Goal: Register for event/course

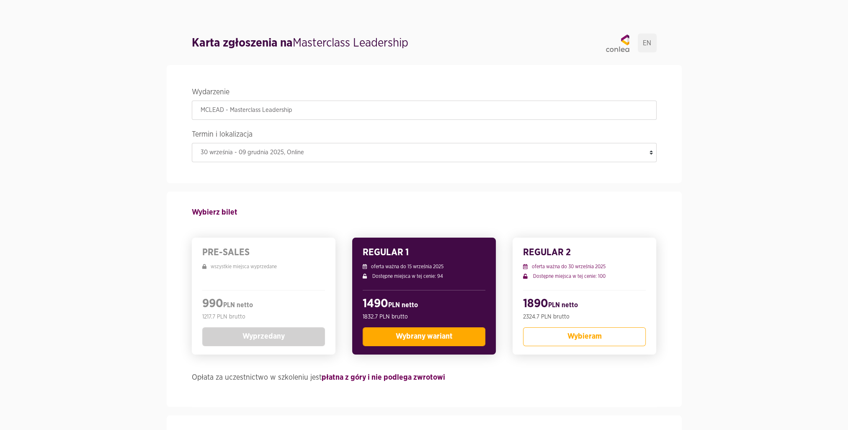
drag, startPoint x: 433, startPoint y: 338, endPoint x: 854, endPoint y: 282, distance: 424.6
click at [429, 339] on span "Wybrany wariant" at bounding box center [423, 337] width 57 height 8
click at [384, 337] on button "Wybrany wariant" at bounding box center [424, 336] width 123 height 19
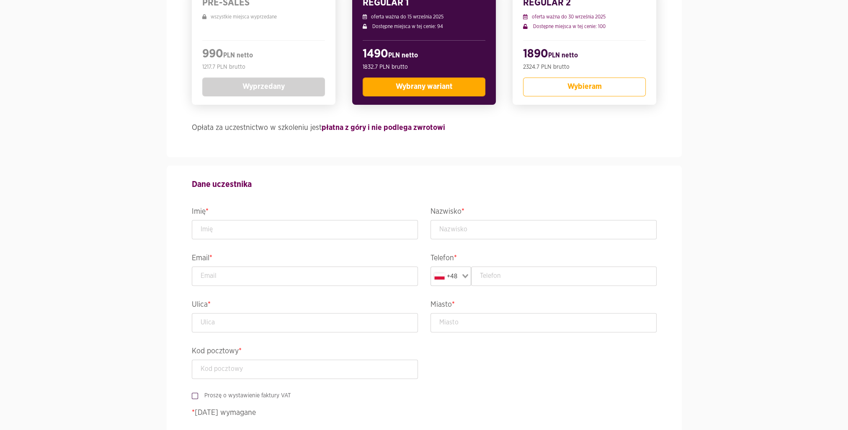
scroll to position [251, 0]
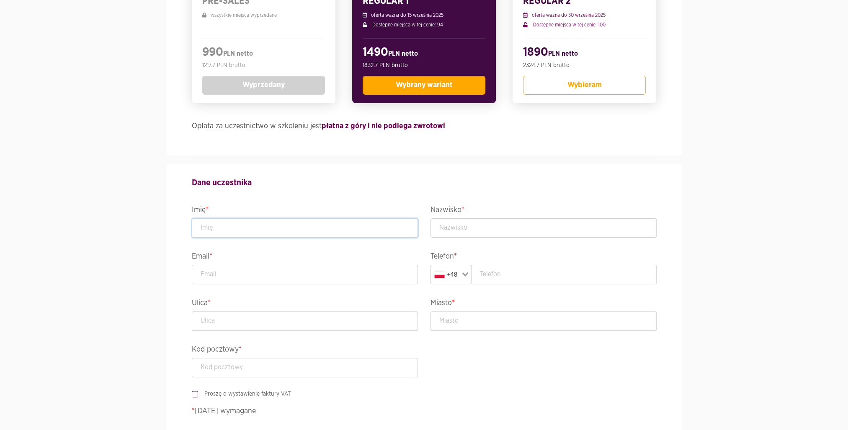
click at [211, 227] on input "text" at bounding box center [305, 227] width 226 height 19
click at [222, 227] on input "text" at bounding box center [305, 227] width 226 height 19
type input "[PERSON_NAME]"
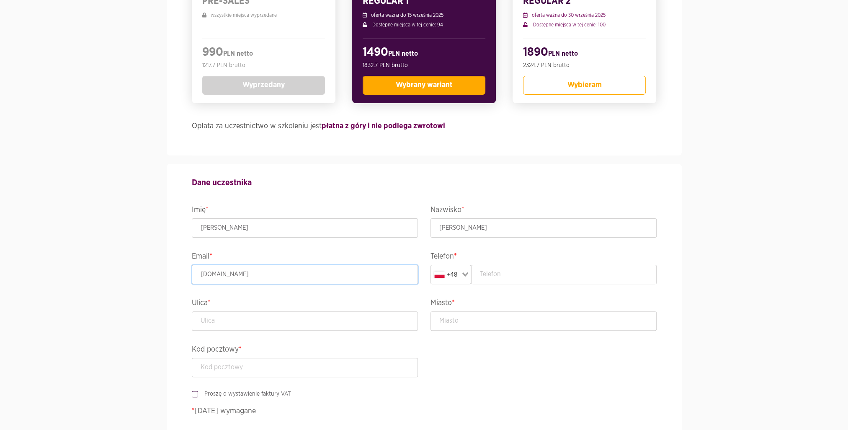
type input "[PERSON_NAME][EMAIL_ADDRESS][DOMAIN_NAME]"
type input "668532873"
click at [233, 317] on input "text" at bounding box center [305, 320] width 226 height 19
type input "ul. [STREET_ADDRESS]"
type input "Chojnice"
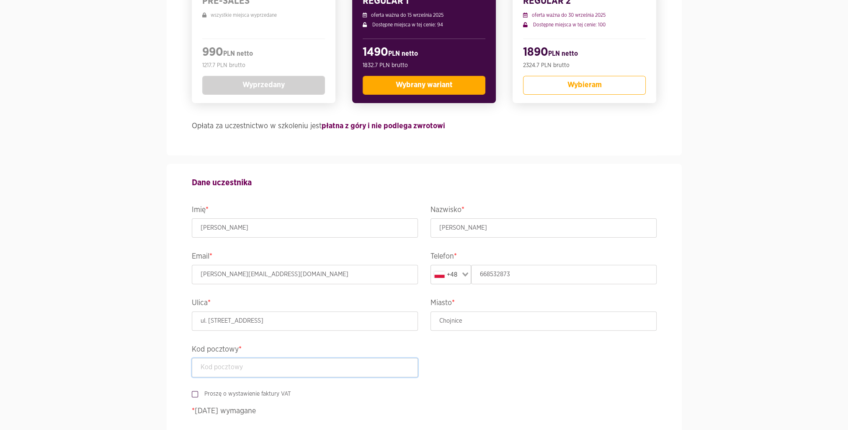
type input "89-600"
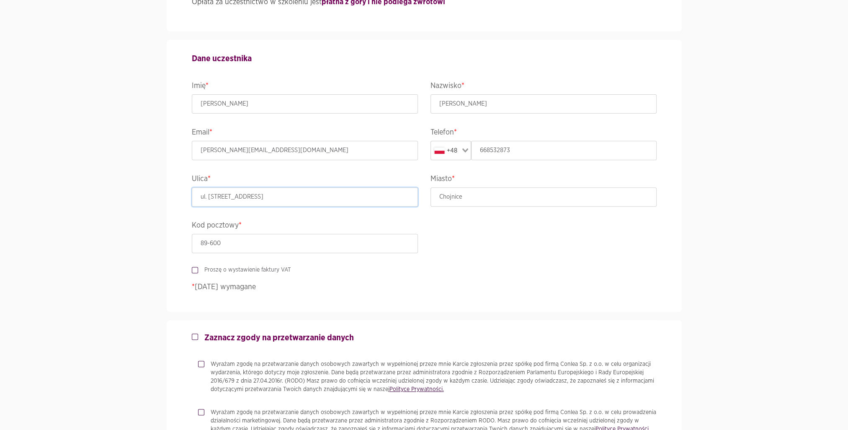
scroll to position [377, 0]
click at [219, 267] on label "Proszę o wystawienie faktury VAT" at bounding box center [244, 268] width 93 height 8
click at [196, 267] on input "Proszę o wystawienie faktury VAT" at bounding box center [194, 266] width 4 height 5
checkbox input "true"
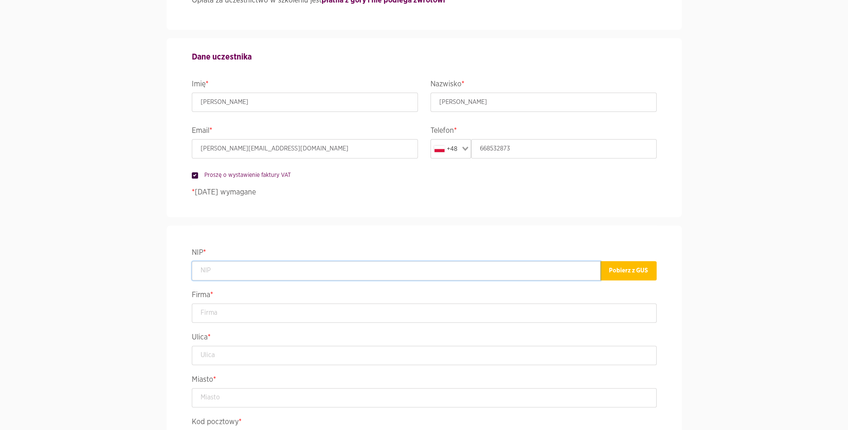
click at [231, 269] on input "text" at bounding box center [396, 270] width 409 height 19
click at [212, 272] on input "text" at bounding box center [396, 270] width 409 height 19
paste input "5552112610"
type input "5552112610"
click at [643, 273] on button "Pobierz z GUS" at bounding box center [628, 270] width 57 height 19
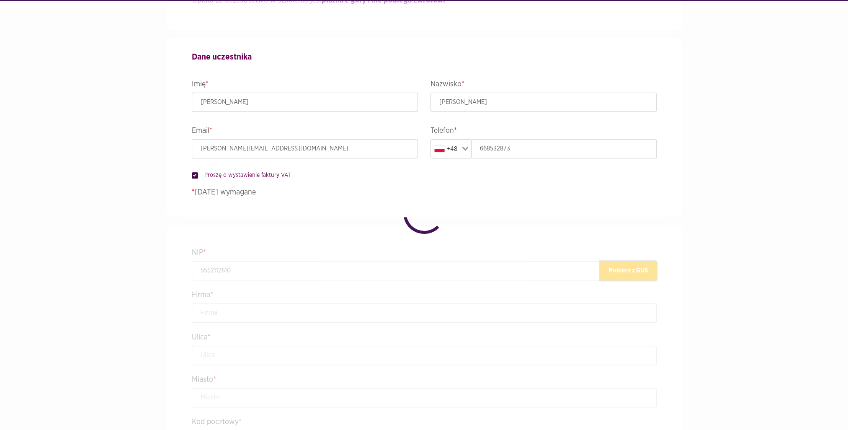
type input "ZAKŁADY MIĘSNE SKIBA SPÓŁKA AKCYJNA"
type input "Derdowskiego 23"
type input "Chojnice"
type input "89-600"
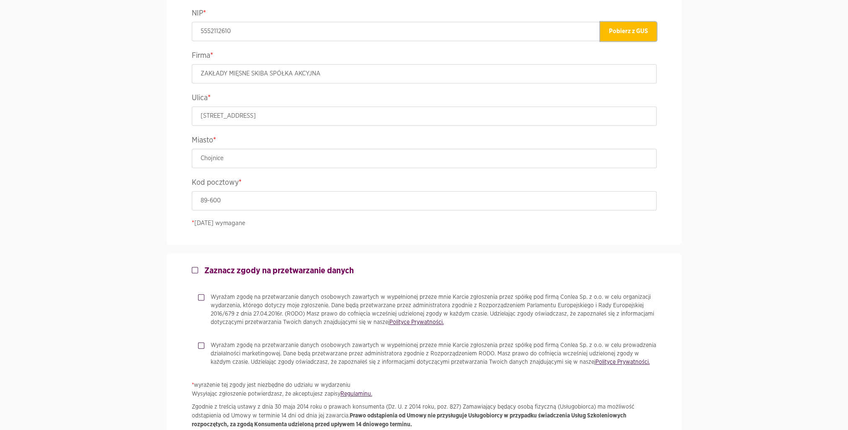
scroll to position [670, 0]
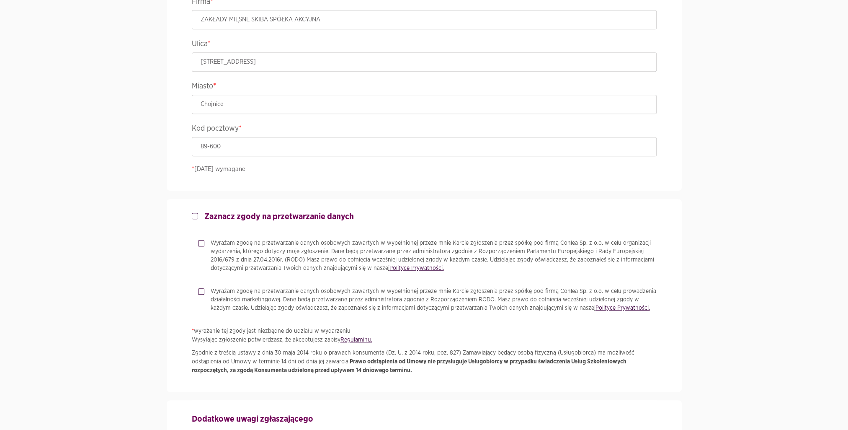
click at [204, 217] on strong "Zaznacz zgody na przetwarzanie danych" at bounding box center [279, 216] width 150 height 8
click at [196, 217] on input "Zaznacz zgody na przetwarzanie danych" at bounding box center [194, 214] width 4 height 5
checkbox input "true"
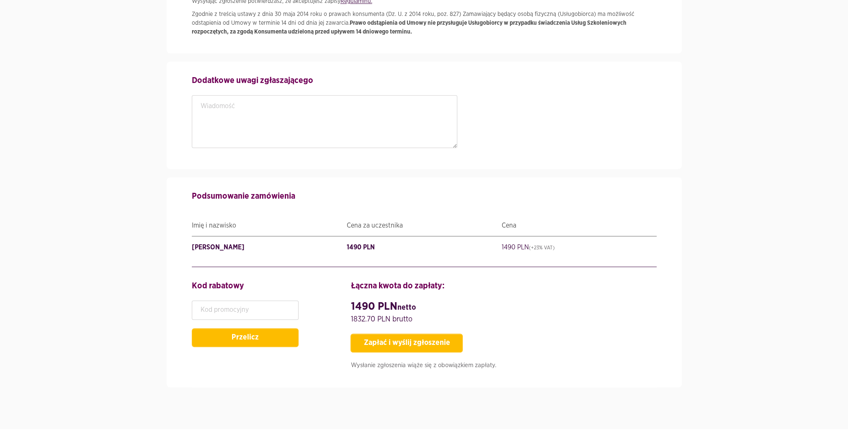
scroll to position [1031, 0]
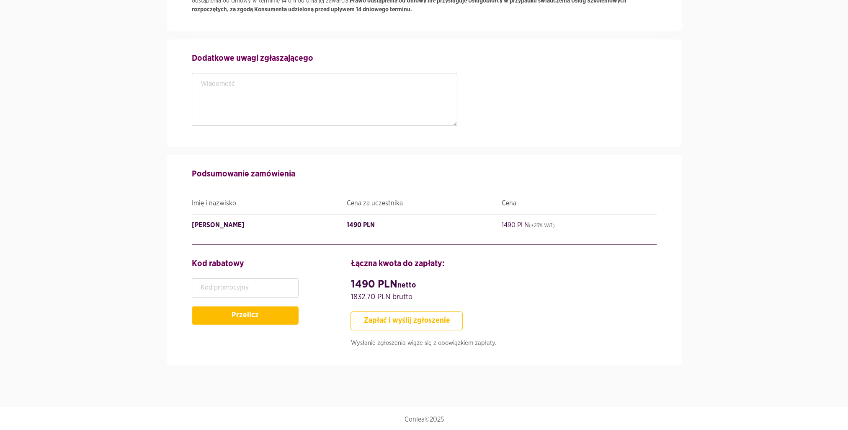
click at [420, 320] on button "Zapłać i wyślij zgłoszenie" at bounding box center [407, 320] width 112 height 19
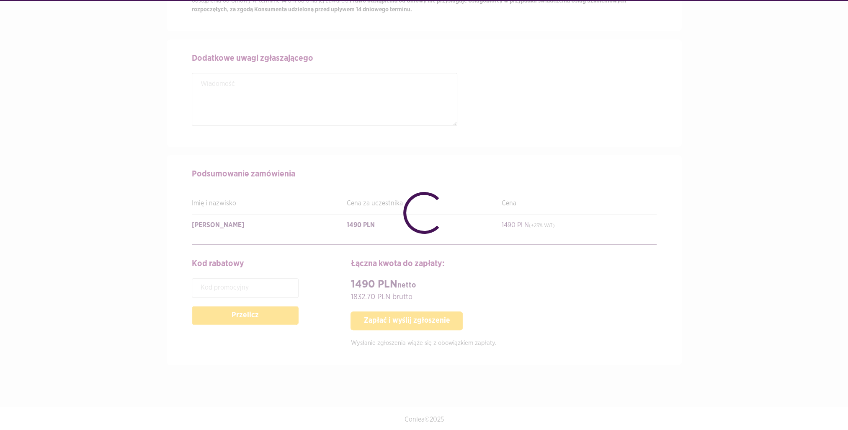
checkbox input "false"
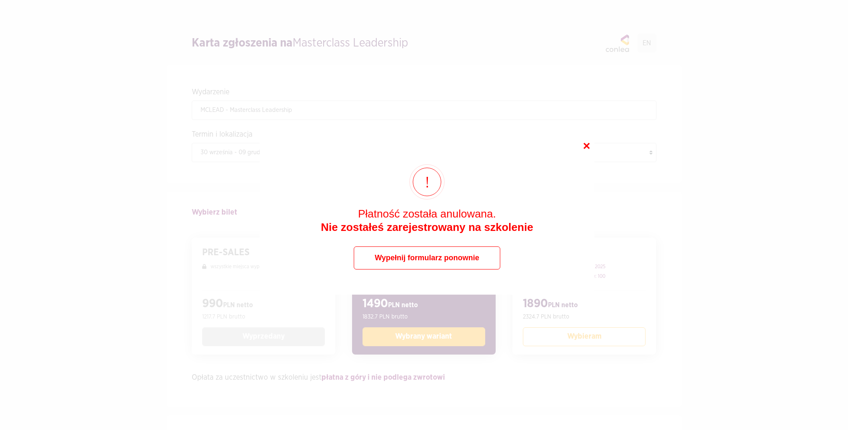
click at [464, 260] on button "Wypełnij formularz ponownie" at bounding box center [427, 257] width 147 height 23
